Goal: Find specific page/section: Find specific page/section

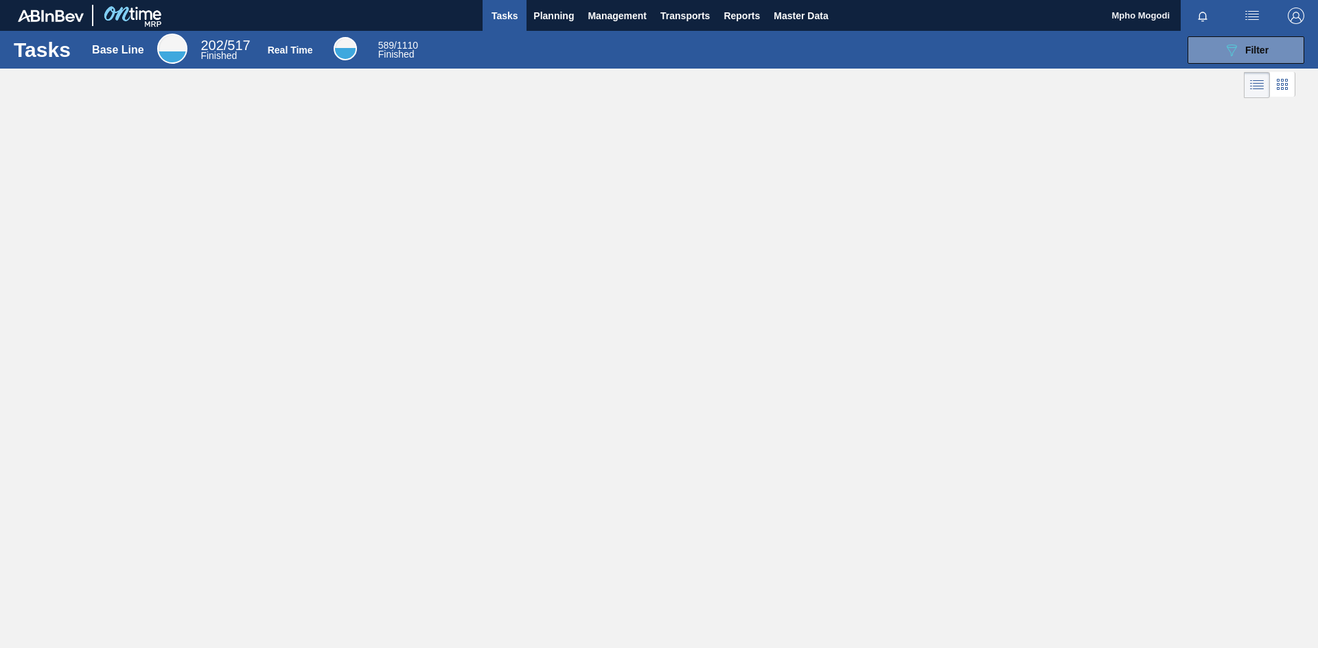
click at [505, 318] on div "Tasks Base Line 202 / 517 Finished Real Time 589 / 1110 Finished 089F7B8B-B2A5-…" at bounding box center [659, 309] width 1318 height 557
click at [539, 18] on span "Planning" at bounding box center [553, 16] width 40 height 16
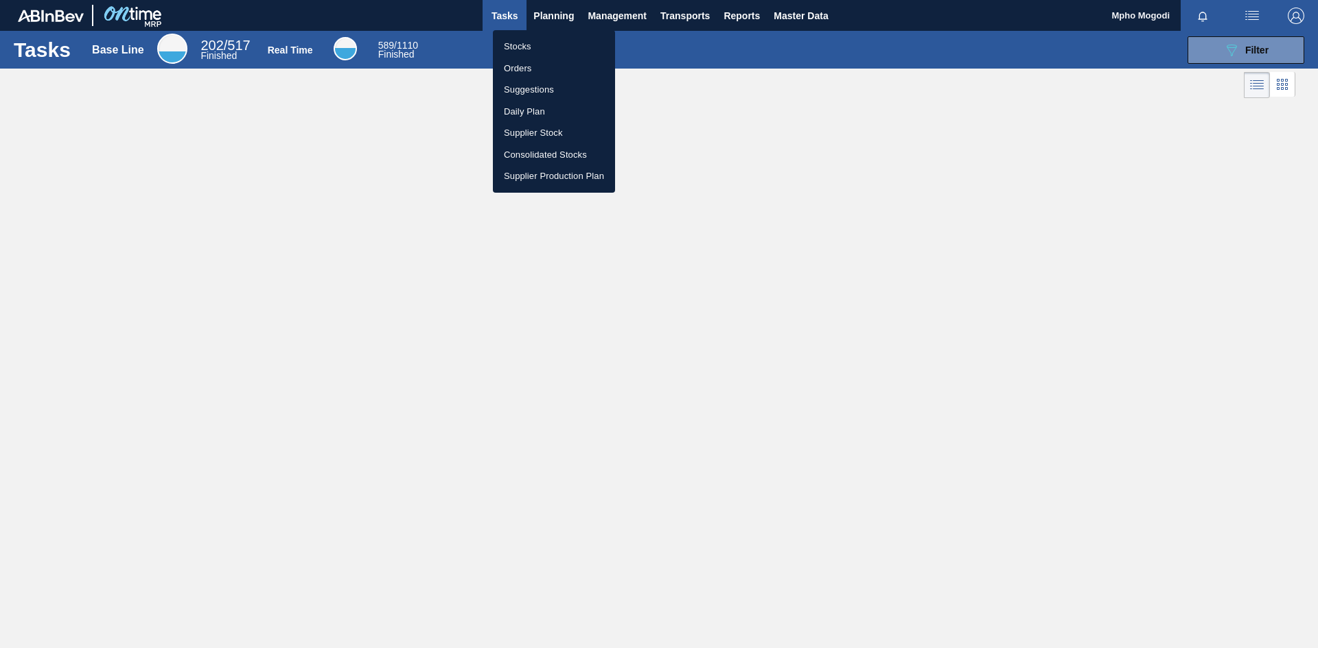
click at [502, 17] on div at bounding box center [659, 324] width 1318 height 648
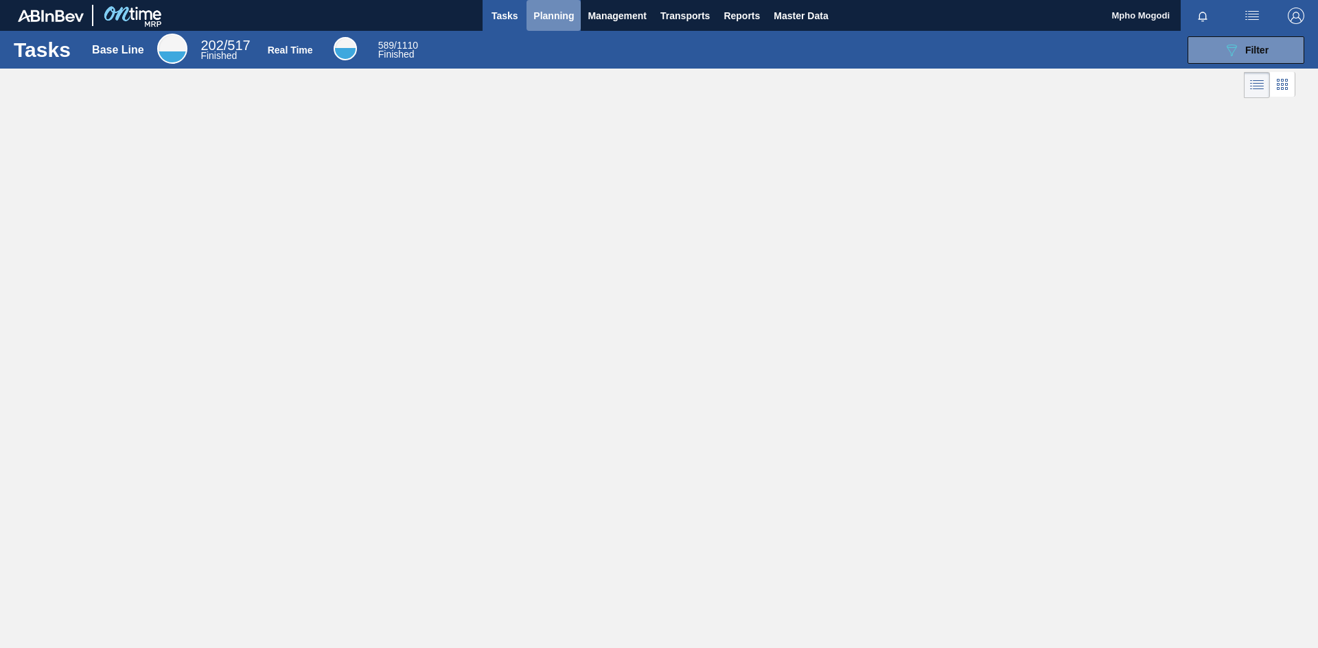
click at [563, 14] on span "Planning" at bounding box center [553, 16] width 40 height 16
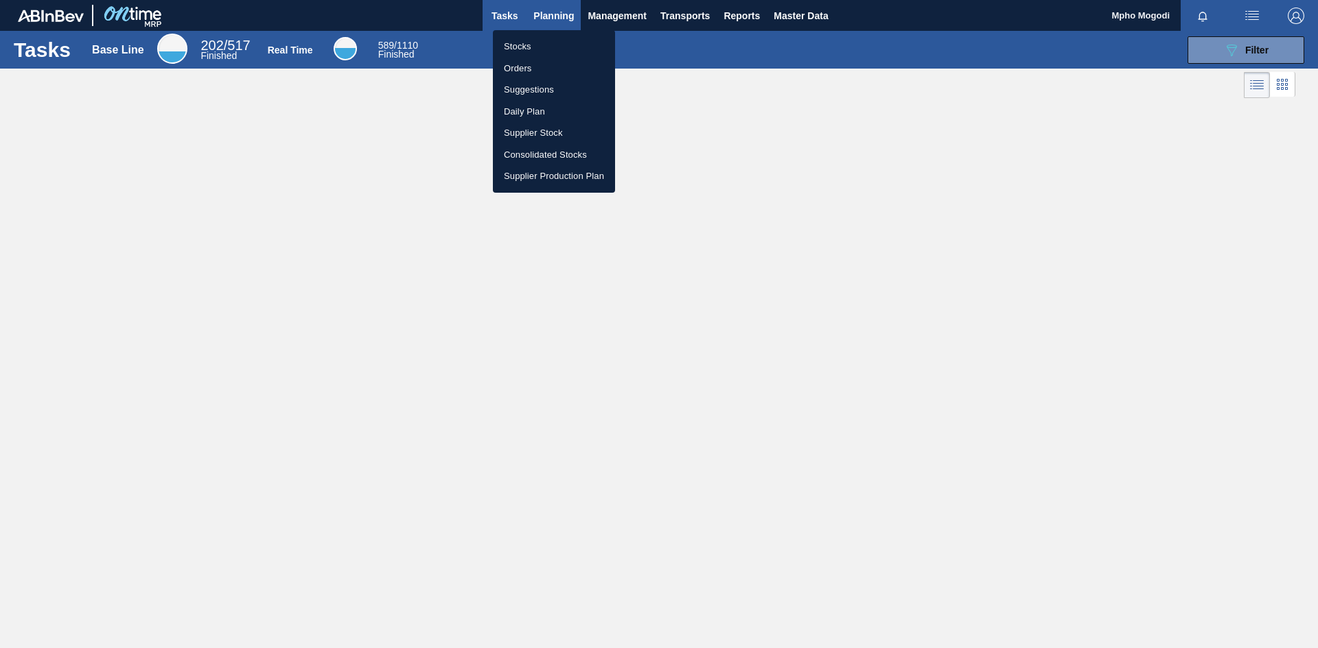
click at [643, 12] on div at bounding box center [659, 324] width 1318 height 648
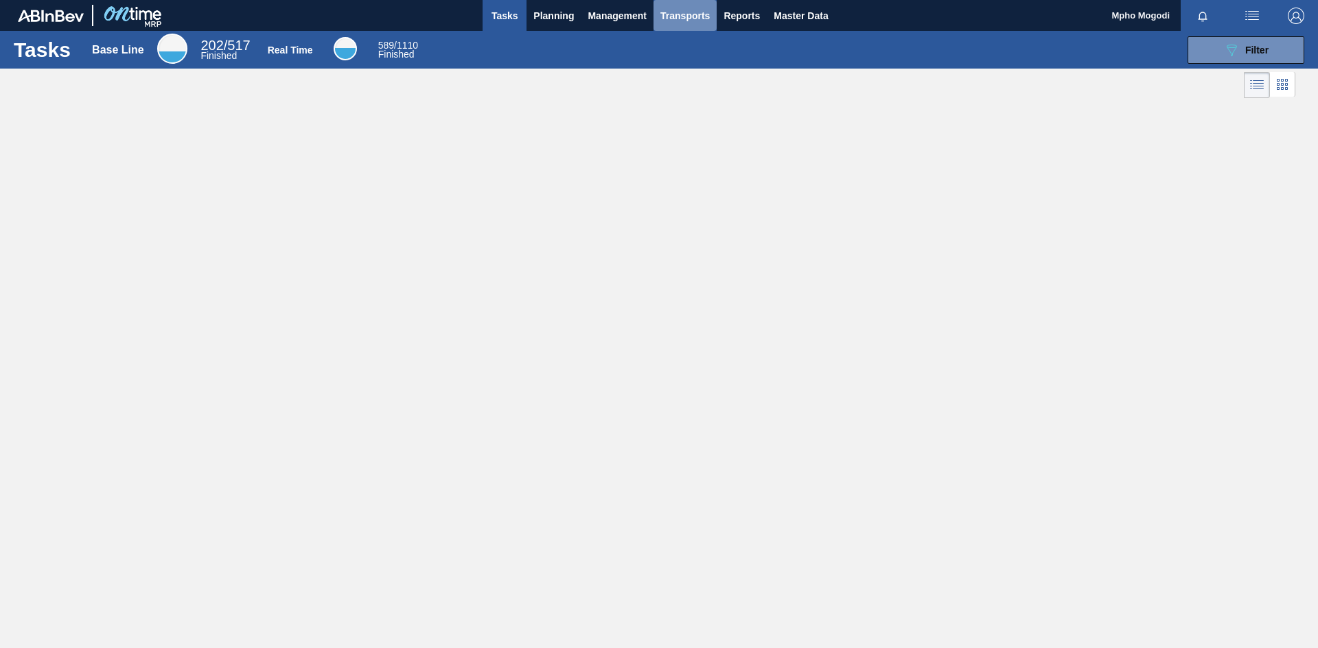
click at [709, 13] on span "Transports" at bounding box center [684, 16] width 49 height 16
click at [539, 14] on div at bounding box center [659, 324] width 1318 height 648
click at [498, 19] on span "Tasks" at bounding box center [504, 16] width 30 height 16
click at [558, 17] on span "Planning" at bounding box center [553, 16] width 40 height 16
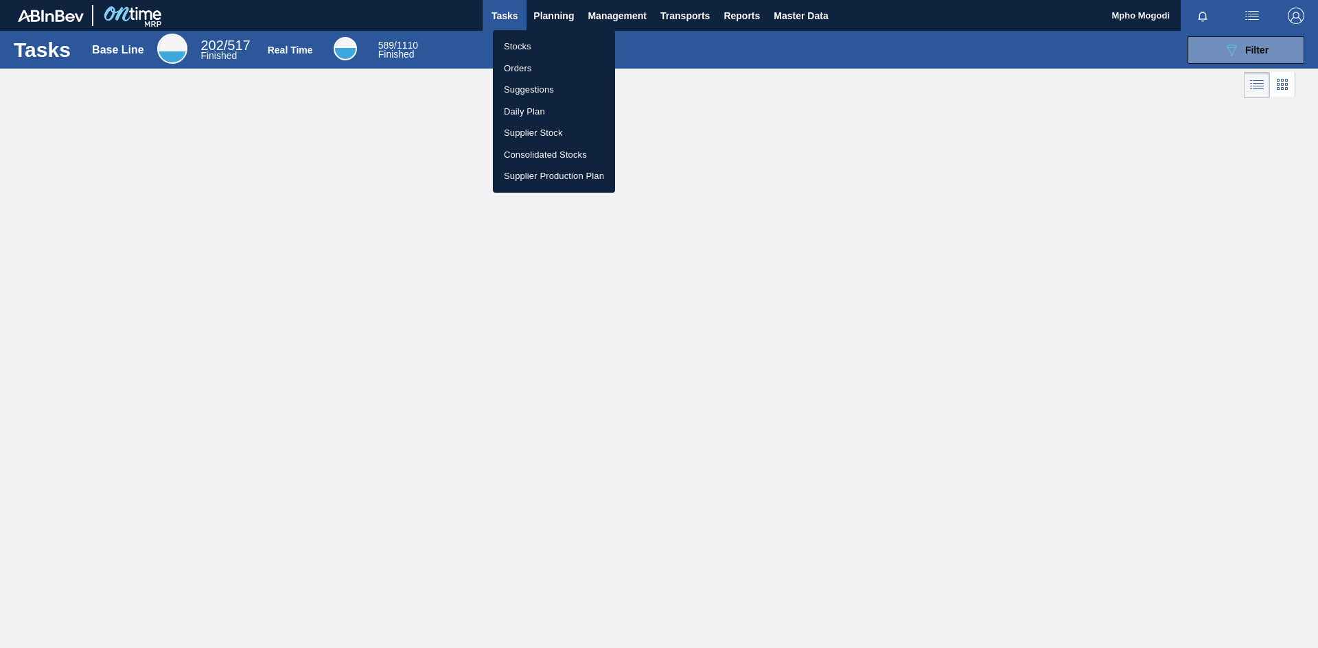
click at [513, 70] on li "Orders" at bounding box center [554, 69] width 122 height 22
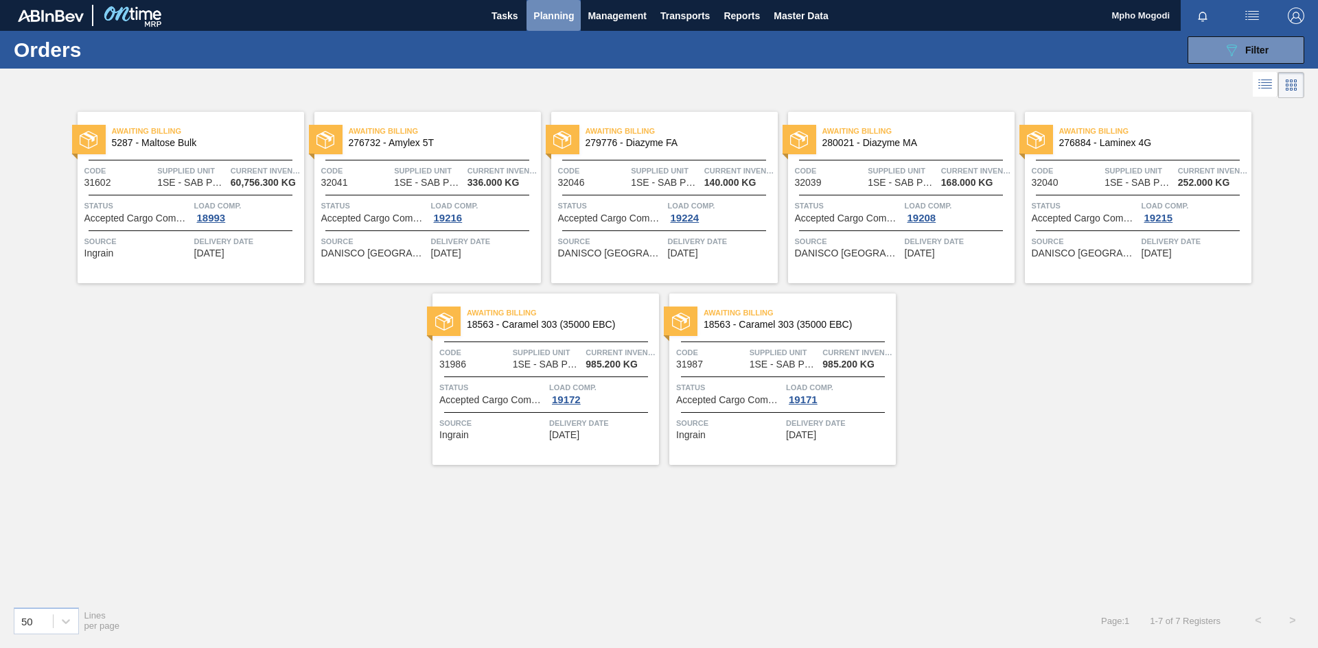
click at [552, 13] on span "Planning" at bounding box center [553, 16] width 40 height 16
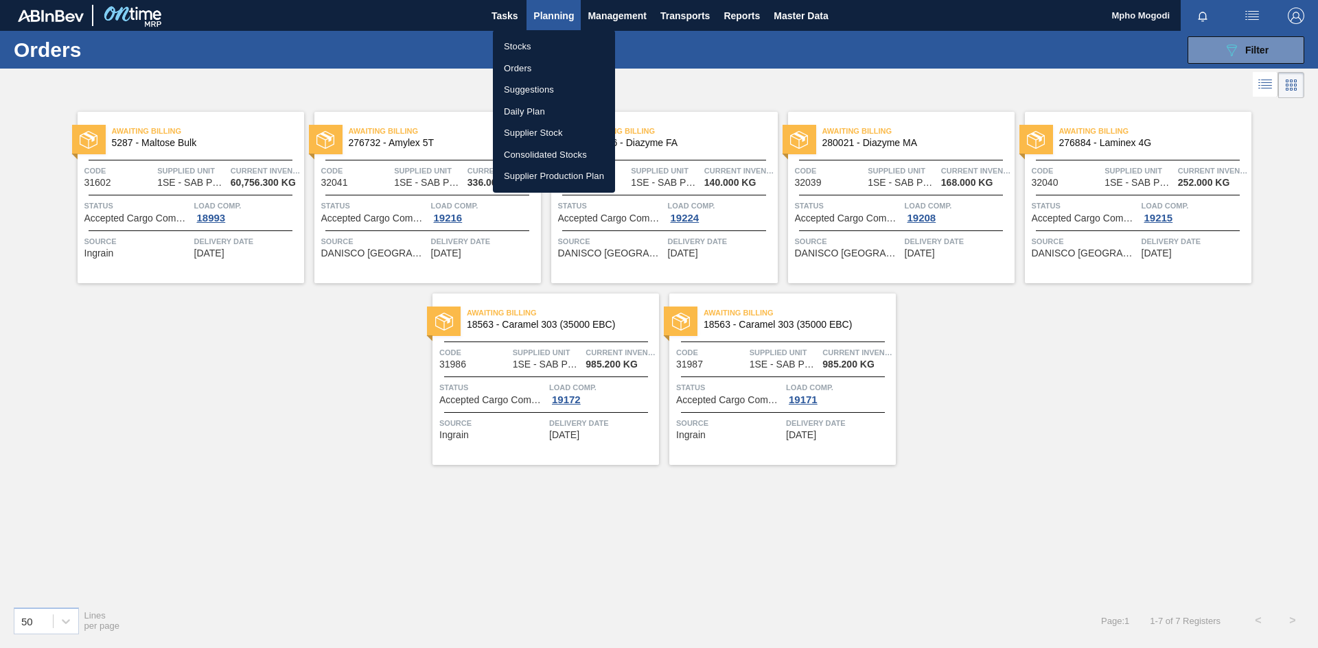
click at [327, 370] on div at bounding box center [659, 324] width 1318 height 648
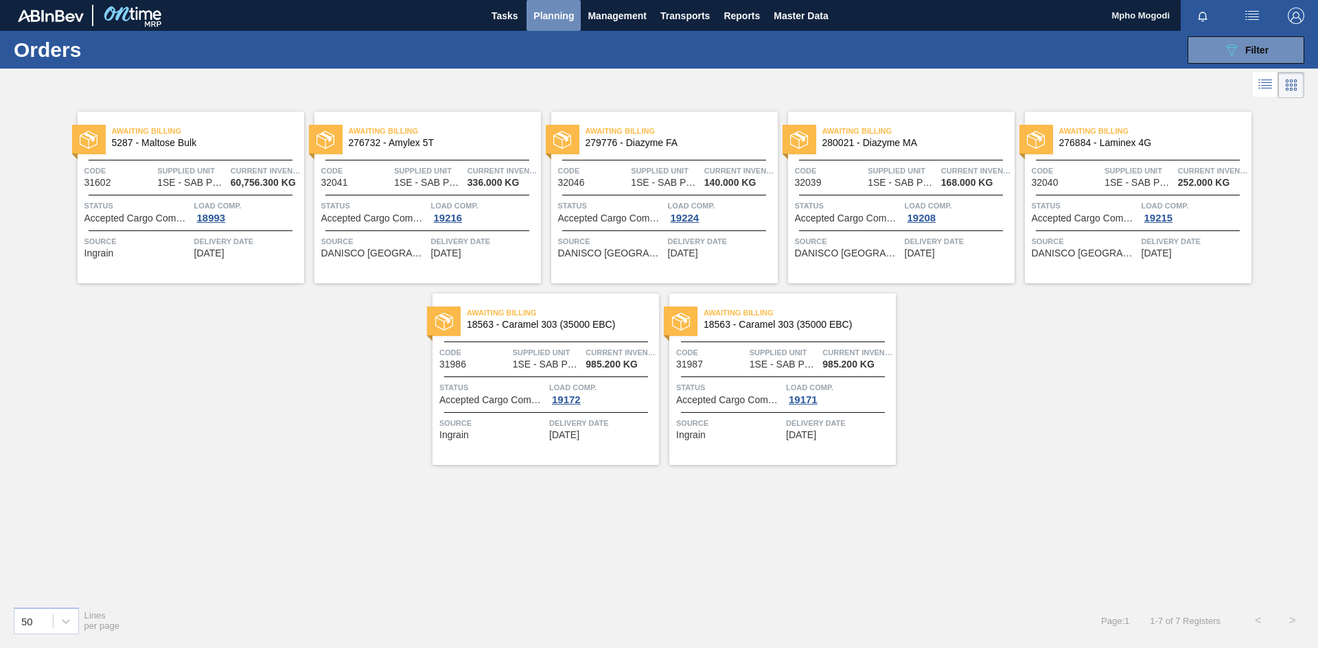
click at [548, 15] on span "Planning" at bounding box center [553, 16] width 40 height 16
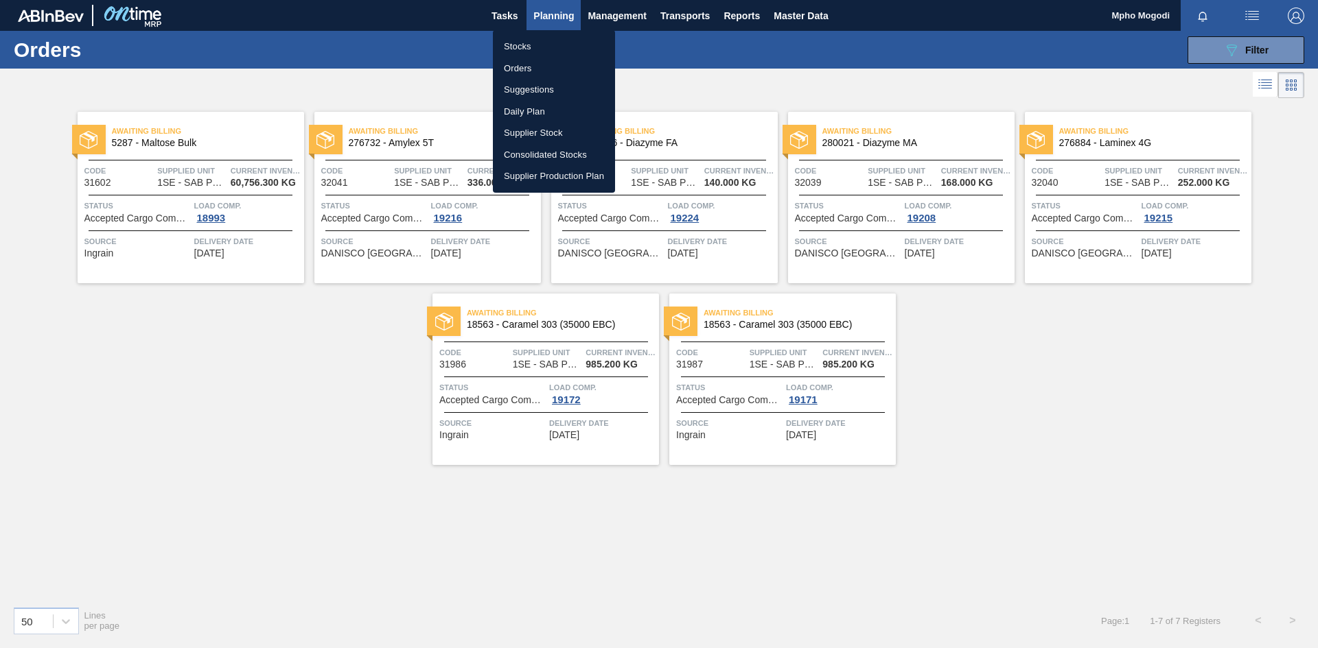
click at [1033, 392] on div at bounding box center [659, 324] width 1318 height 648
